Goal: Information Seeking & Learning: Understand process/instructions

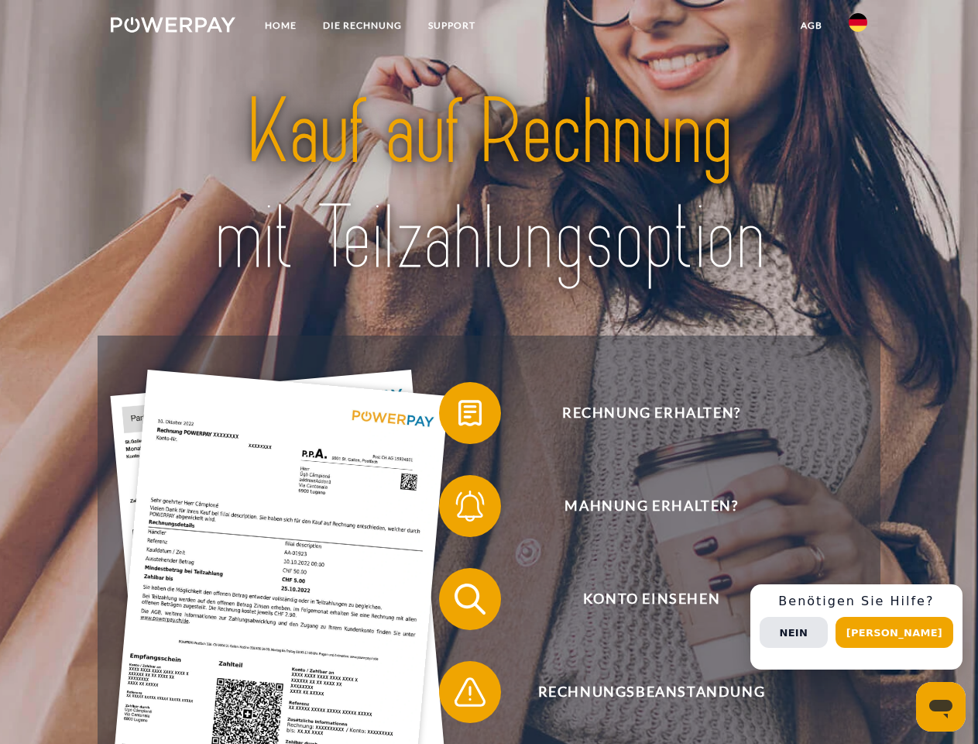
click at [173, 27] on img at bounding box center [173, 24] width 125 height 15
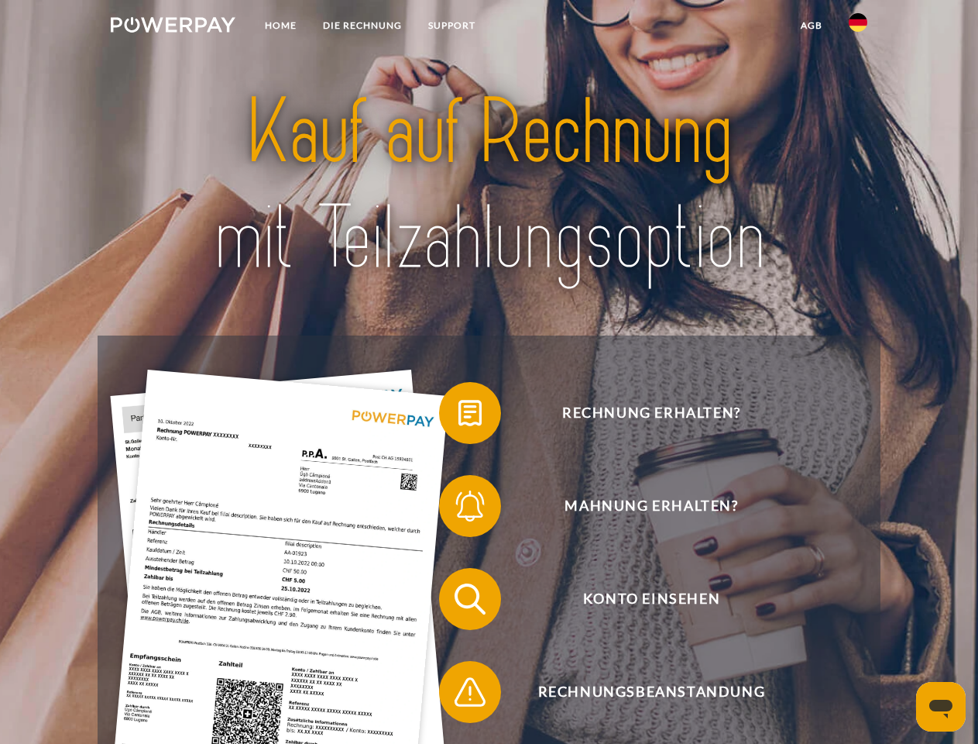
click at [858, 27] on img at bounding box center [858, 22] width 19 height 19
click at [811, 26] on link "agb" at bounding box center [812, 26] width 48 height 28
click at [459, 416] on span at bounding box center [446, 412] width 77 height 77
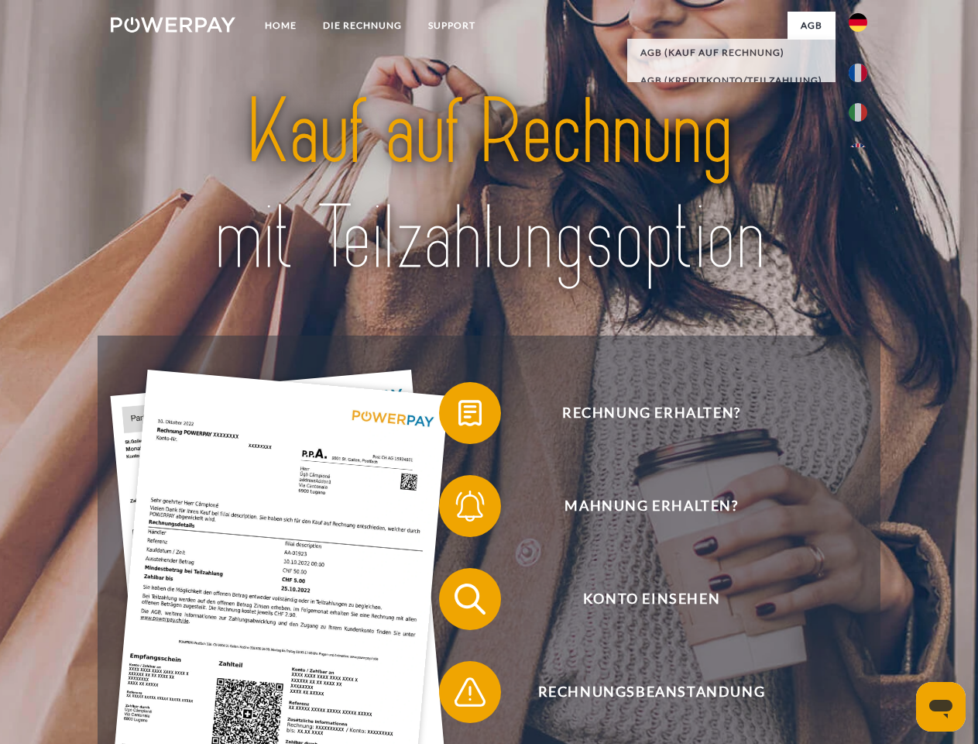
click at [459, 509] on span at bounding box center [446, 505] width 77 height 77
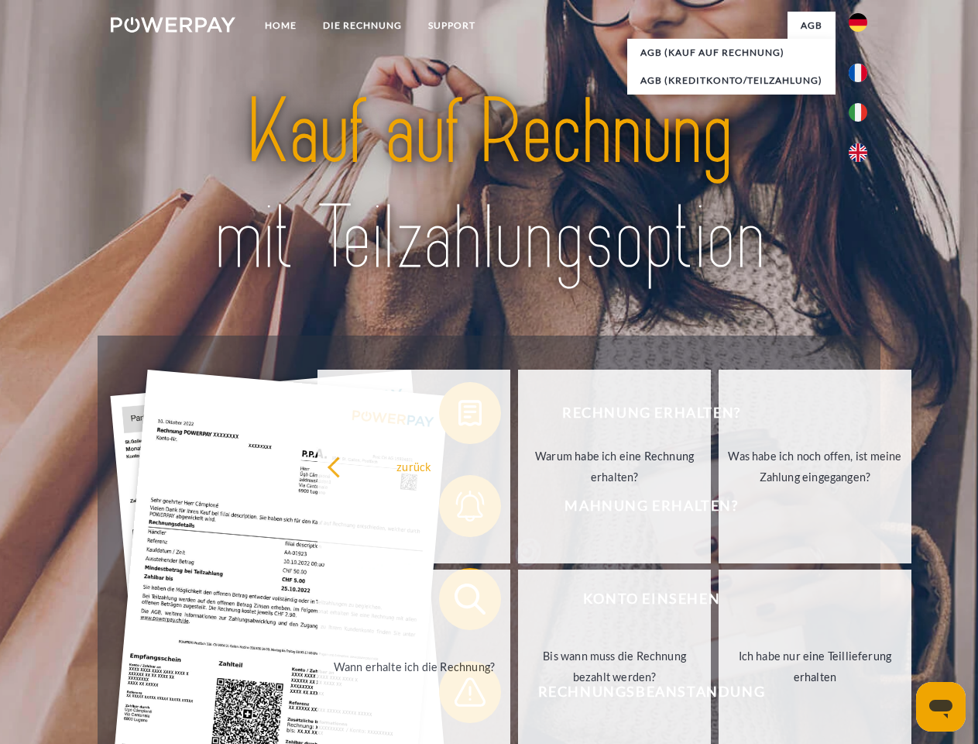
click at [518, 602] on link "Bis wann muss die Rechnung bezahlt werden?" at bounding box center [614, 666] width 193 height 194
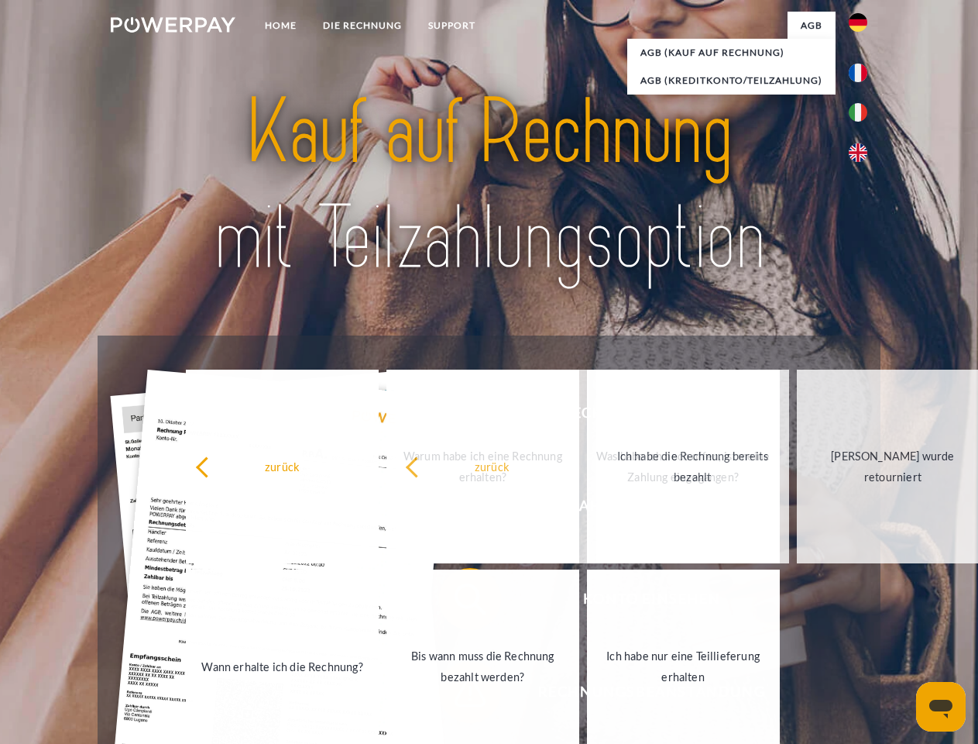
click at [587, 695] on link "Ich habe nur eine Teillieferung erhalten" at bounding box center [683, 666] width 193 height 194
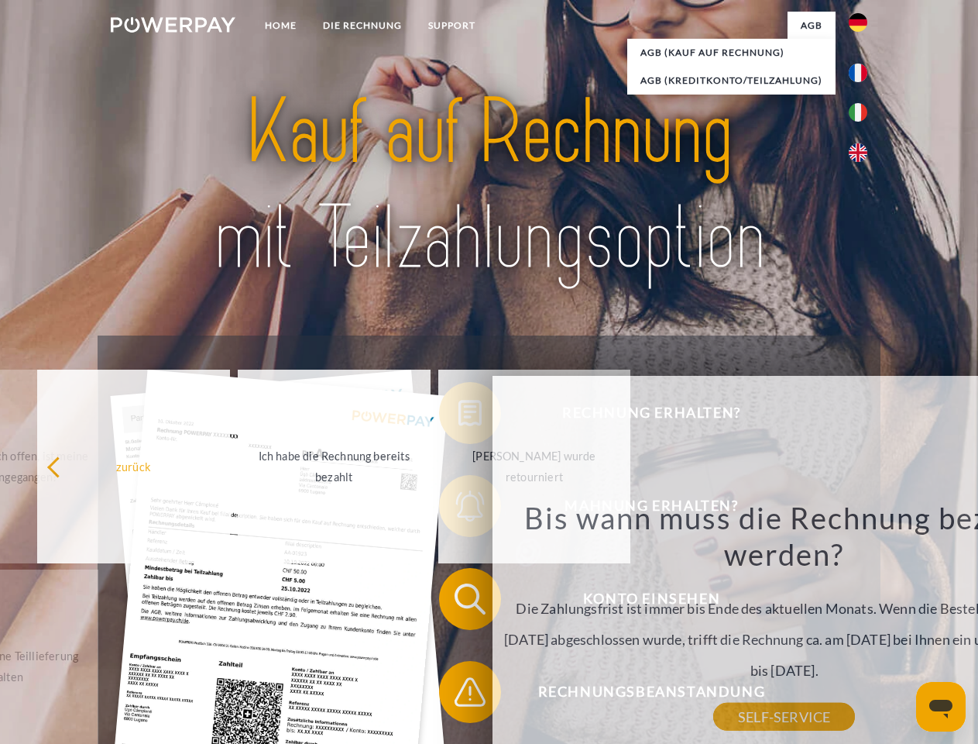
click at [862, 627] on div "Rechnung erhalten? Mahnung erhalten? Konto einsehen" at bounding box center [489, 645] width 782 height 620
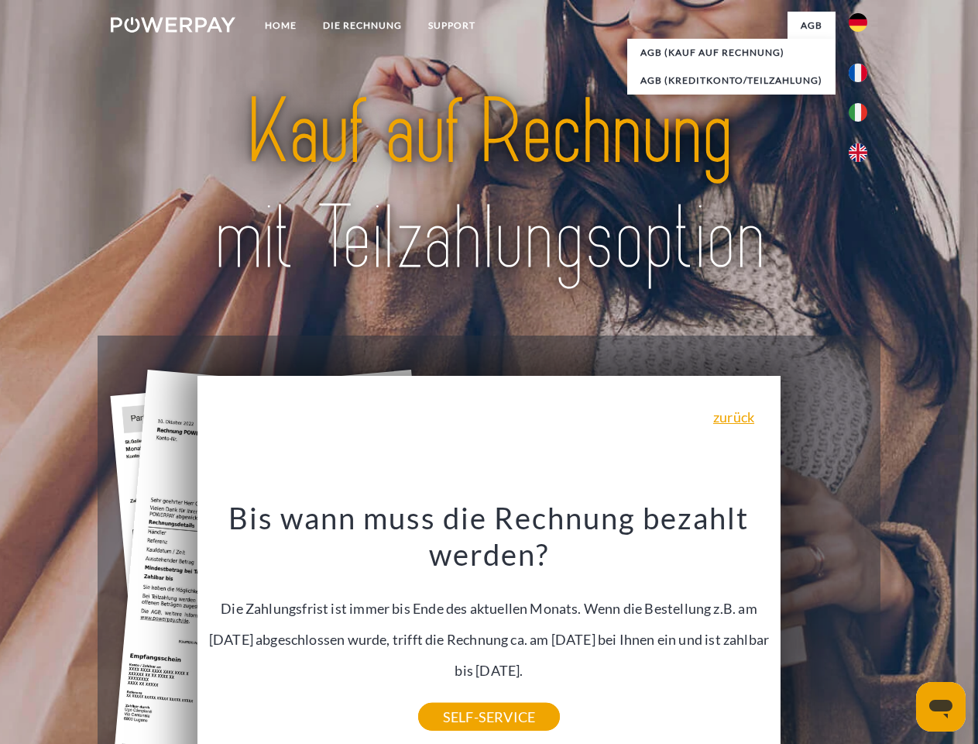
click at [824, 630] on span "Konto einsehen" at bounding box center [652, 599] width 380 height 62
click at [900, 632] on header "Home DIE RECHNUNG SUPPORT" at bounding box center [489, 535] width 978 height 1070
